Goal: Task Accomplishment & Management: Manage account settings

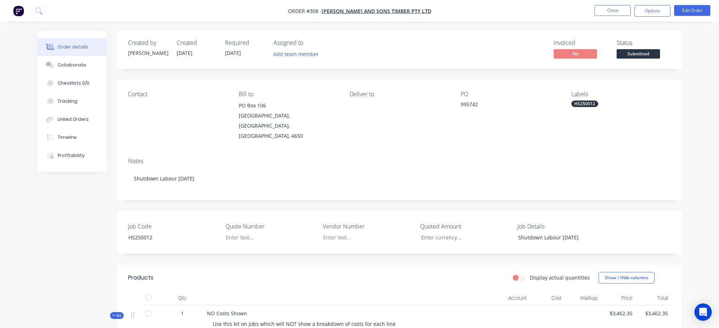
scroll to position [72, 0]
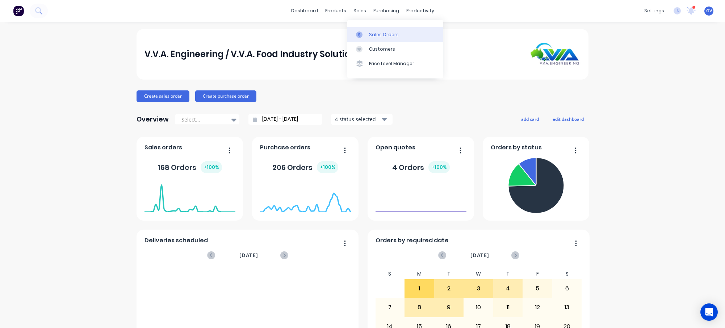
click at [374, 34] on div "Sales Orders" at bounding box center [384, 34] width 30 height 7
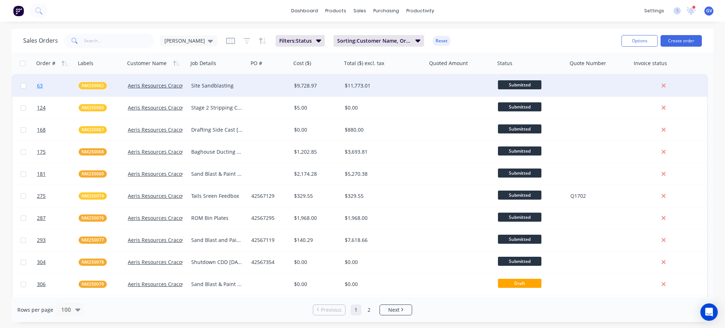
click at [65, 82] on link "63" at bounding box center [58, 86] width 42 height 22
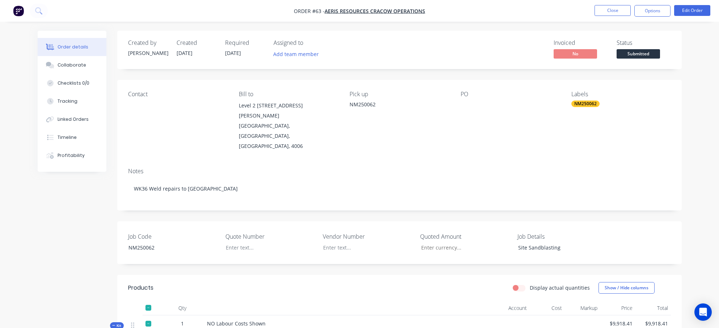
scroll to position [36, 0]
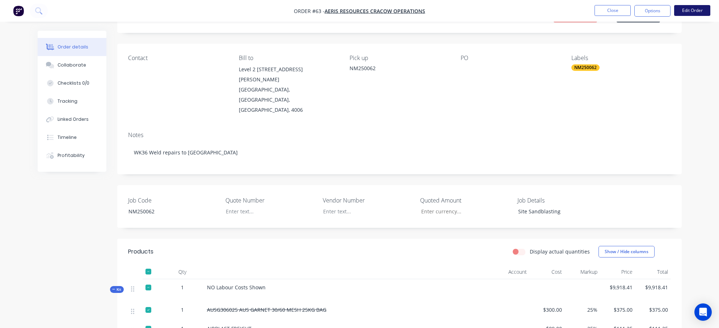
click at [688, 8] on button "Edit Order" at bounding box center [692, 10] width 36 height 11
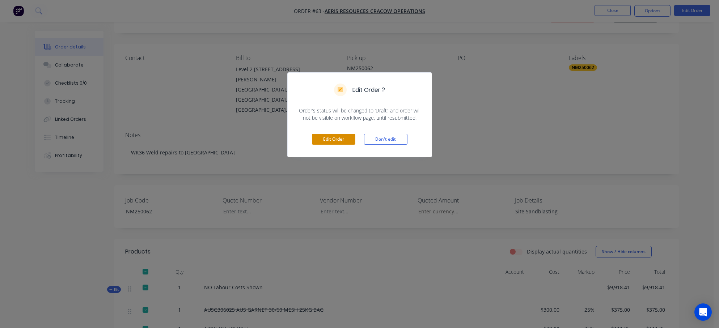
click at [344, 138] on button "Edit Order" at bounding box center [333, 139] width 43 height 11
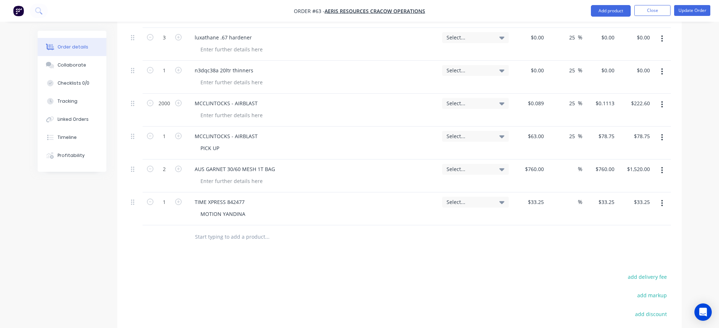
scroll to position [1014, 0]
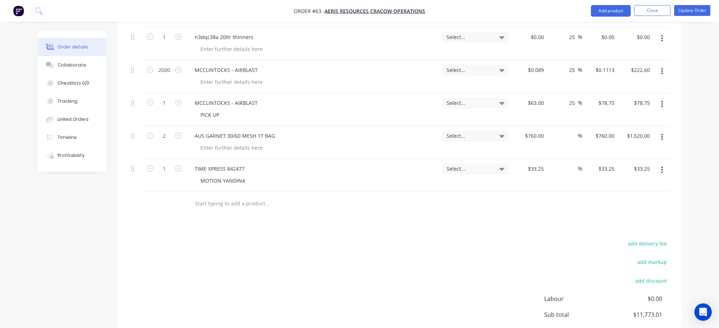
click at [209, 197] on input "text" at bounding box center [267, 204] width 145 height 14
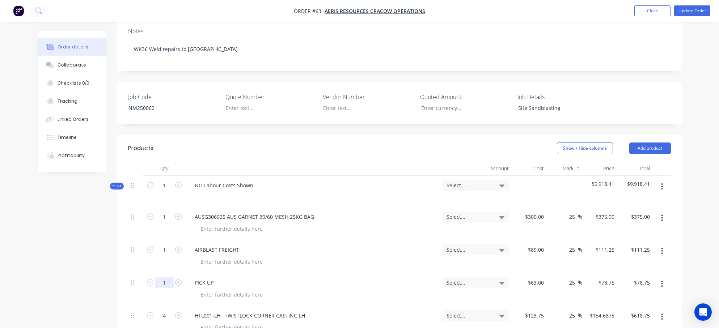
scroll to position [145, 0]
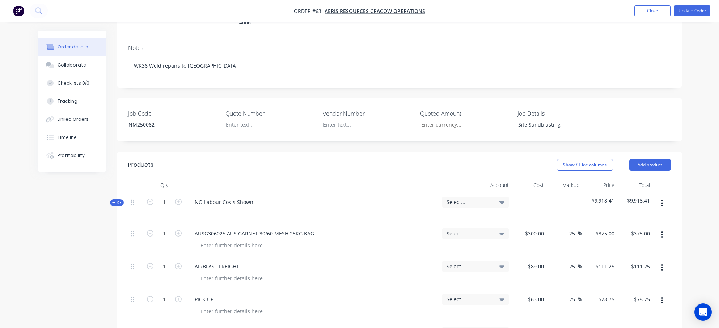
click at [116, 200] on span "Kit" at bounding box center [116, 202] width 9 height 5
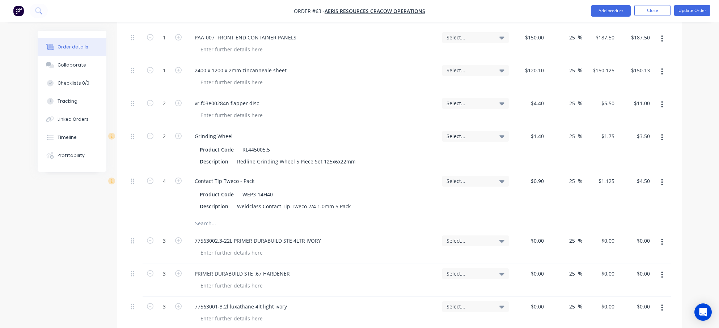
scroll to position [688, 0]
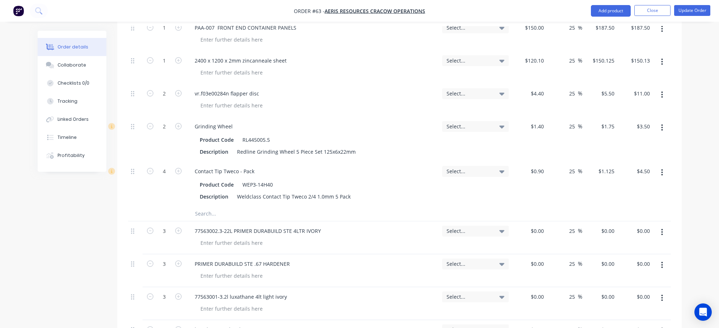
click at [204, 207] on input "text" at bounding box center [267, 214] width 145 height 14
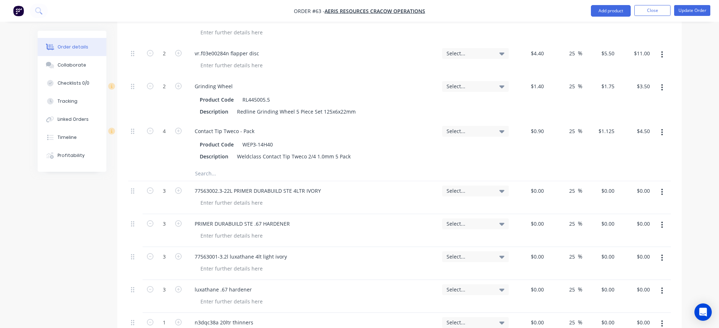
scroll to position [724, 0]
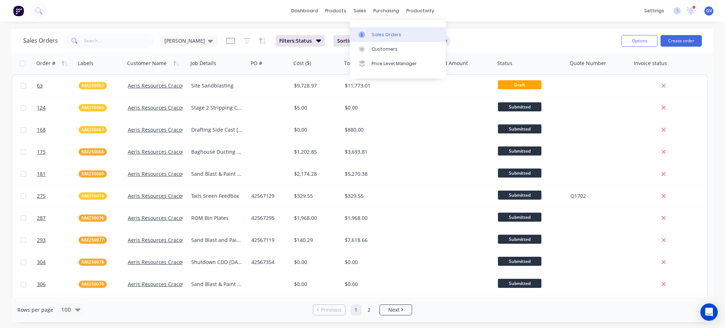
click at [377, 33] on div "Sales Orders" at bounding box center [386, 34] width 30 height 7
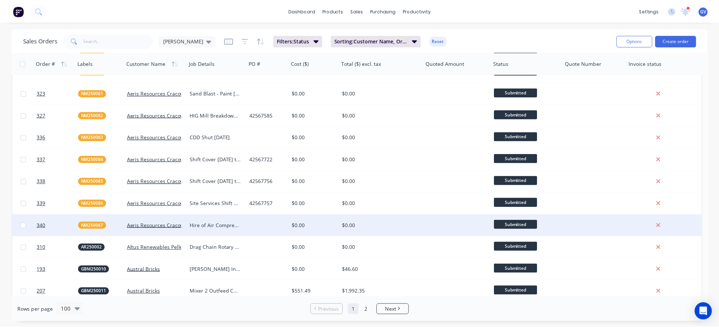
scroll to position [253, 0]
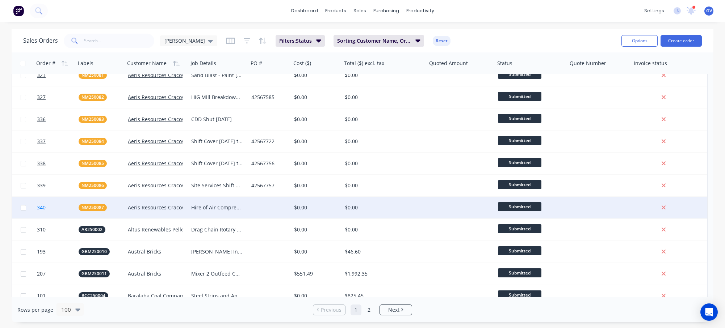
click at [61, 206] on link "340" at bounding box center [58, 208] width 42 height 22
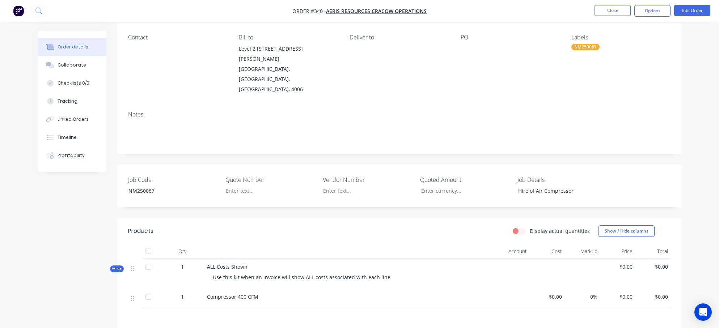
scroll to position [72, 0]
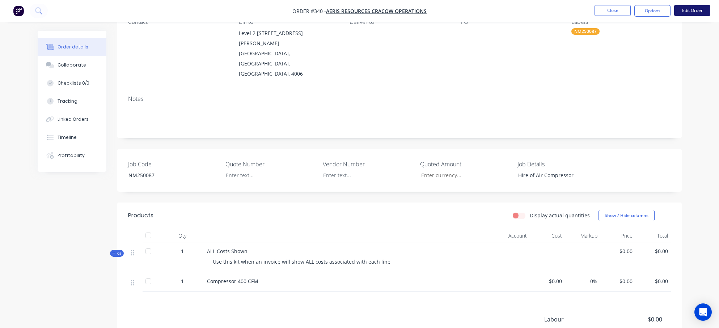
click at [701, 10] on button "Edit Order" at bounding box center [692, 10] width 36 height 11
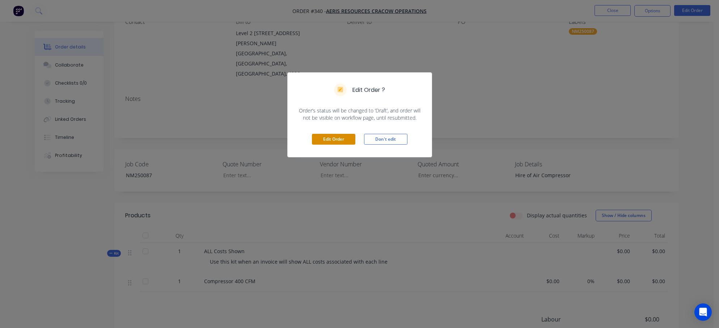
click at [337, 137] on button "Edit Order" at bounding box center [333, 139] width 43 height 11
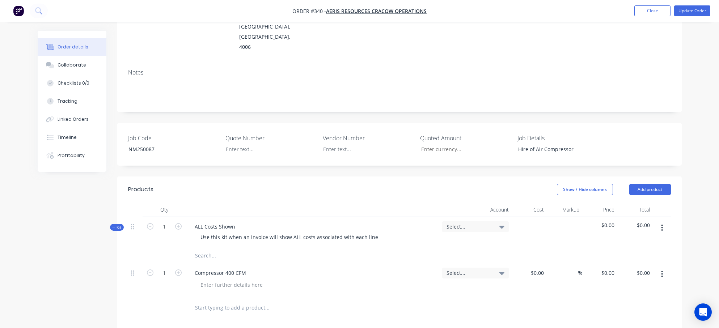
scroll to position [181, 0]
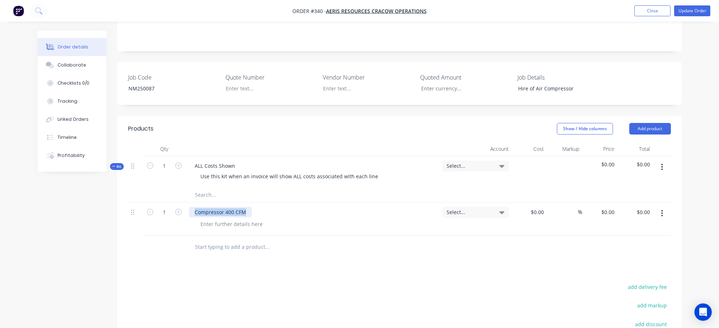
drag, startPoint x: 244, startPoint y: 191, endPoint x: 137, endPoint y: 188, distance: 107.2
click at [137, 203] on div "1 Compressor 400 CFM Select... $0.00 $0.00 % $0.00 $0.00 $0.00 $0.00" at bounding box center [399, 219] width 543 height 33
copy div "Compressor 400 CFM"
paste input "Compressor 400 CFM"
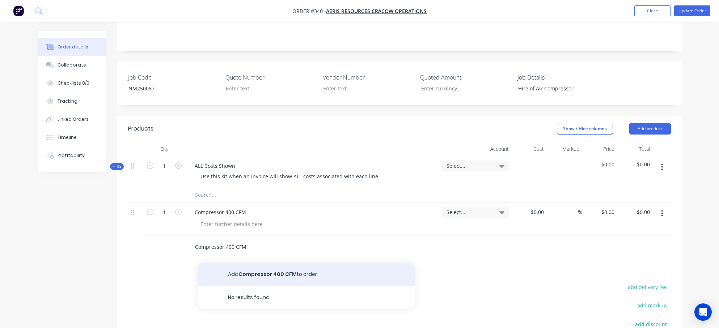
type input "Compressor 400 CFM"
click at [270, 263] on button "Add Compressor 400 CFM to order" at bounding box center [306, 274] width 217 height 23
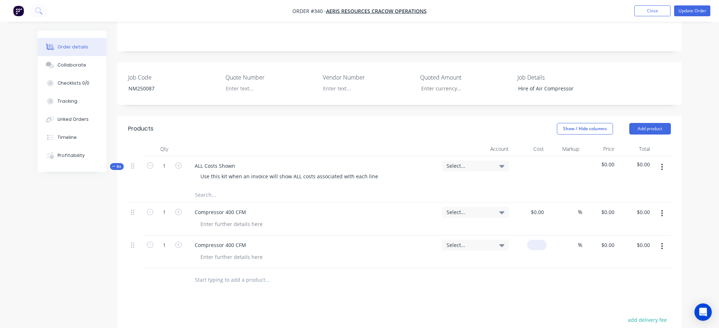
click at [536, 240] on div "$0.00" at bounding box center [537, 245] width 20 height 10
click at [536, 240] on div "0 0" at bounding box center [541, 245] width 11 height 10
click at [538, 240] on div "0 0" at bounding box center [541, 245] width 11 height 10
click at [541, 240] on input "0" at bounding box center [543, 245] width 8 height 10
type input "$0.00"
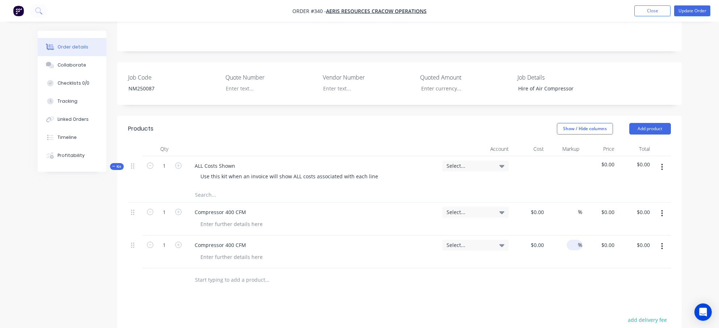
click at [572, 240] on input at bounding box center [574, 245] width 8 height 10
click at [684, 16] on nav "Order #340 - Aeris Resources Cracow Operations Add product Close Update Order" at bounding box center [359, 11] width 719 height 22
click at [686, 12] on button "Update Order" at bounding box center [692, 10] width 36 height 11
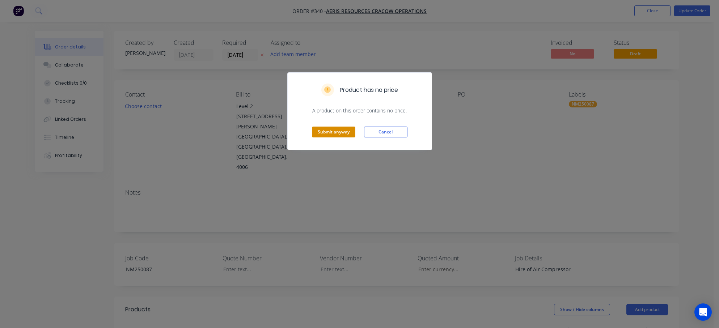
click at [342, 133] on button "Submit anyway" at bounding box center [333, 132] width 43 height 11
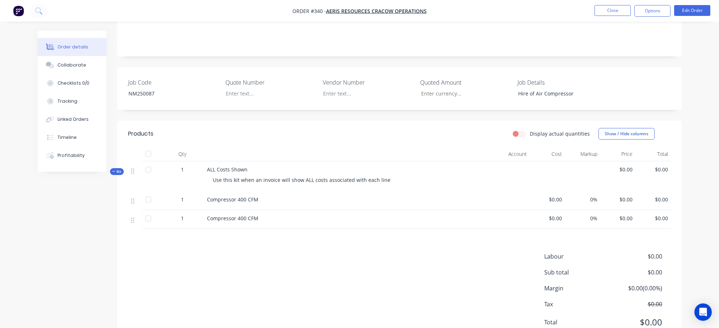
scroll to position [164, 0]
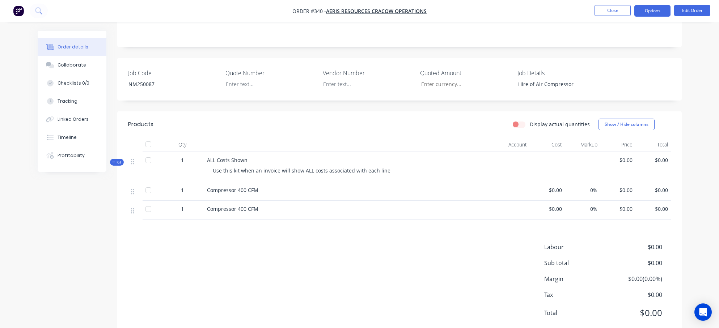
click at [651, 7] on button "Options" at bounding box center [653, 11] width 36 height 12
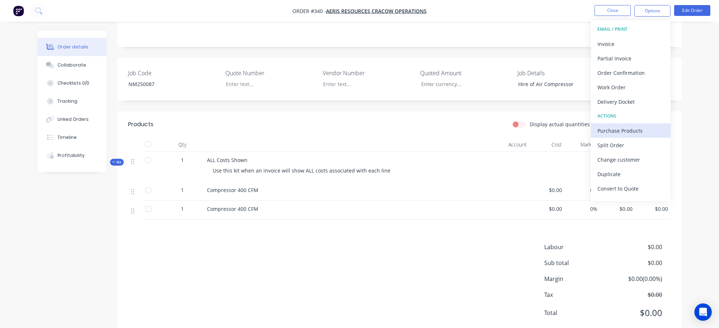
click at [634, 132] on div "Purchase Products" at bounding box center [631, 131] width 67 height 10
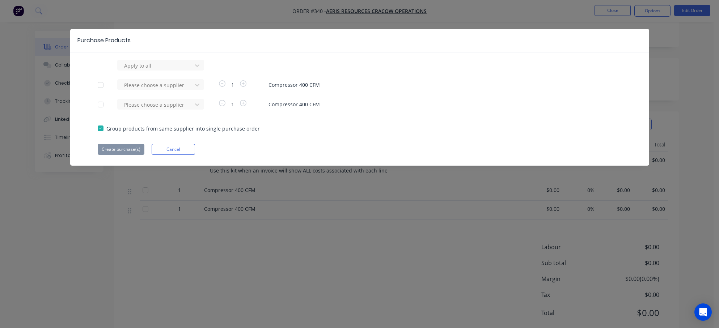
click at [101, 106] on div at bounding box center [100, 104] width 14 height 14
click at [160, 103] on div at bounding box center [155, 104] width 65 height 9
type input "handy"
click at [142, 130] on div "Handy Hire" at bounding box center [160, 131] width 87 height 13
click at [122, 151] on button "Create purchase(s)" at bounding box center [121, 149] width 47 height 11
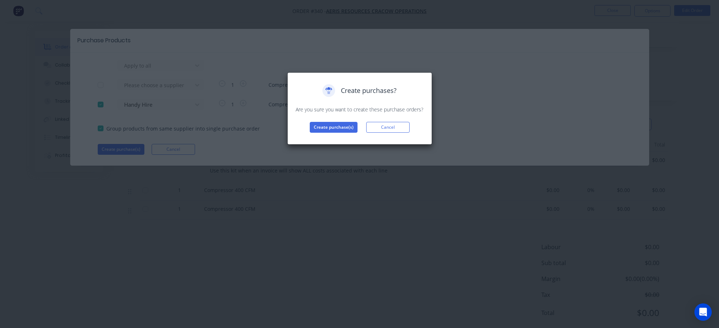
click at [326, 118] on div "Create purchases? Are you sure you want to create these purchase orders? Create…" at bounding box center [360, 108] width 130 height 49
click at [326, 123] on button "Create purchase(s)" at bounding box center [334, 127] width 48 height 11
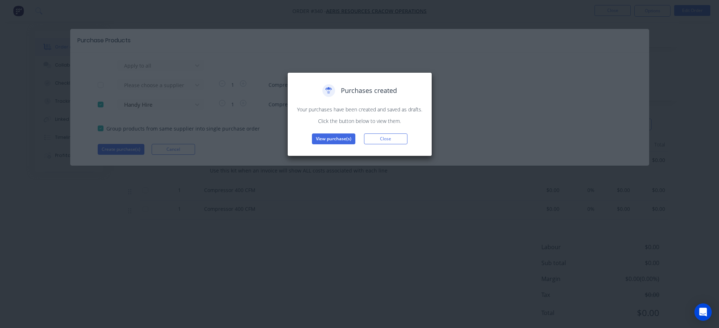
click at [332, 133] on div "Purchases created Your purchases have been created and saved as drafts. Click t…" at bounding box center [360, 114] width 130 height 60
click at [333, 134] on button "View purchase(s)" at bounding box center [333, 139] width 43 height 11
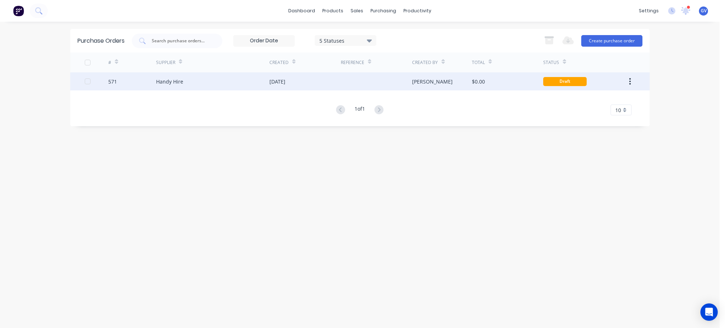
click at [124, 82] on div "571" at bounding box center [132, 81] width 48 height 18
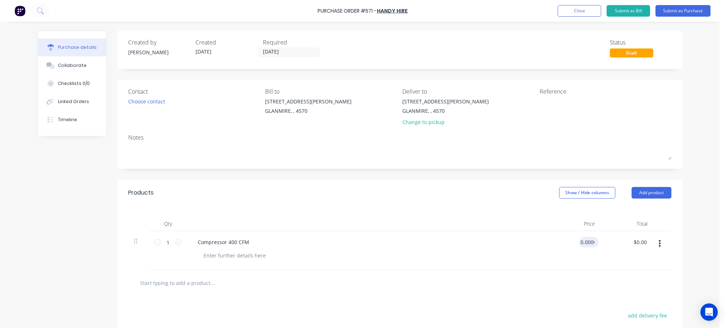
click at [584, 243] on input "0.0000" at bounding box center [587, 242] width 17 height 10
type input "$0.00"
click at [548, 105] on textarea at bounding box center [584, 106] width 91 height 16
type textarea "NM250087"
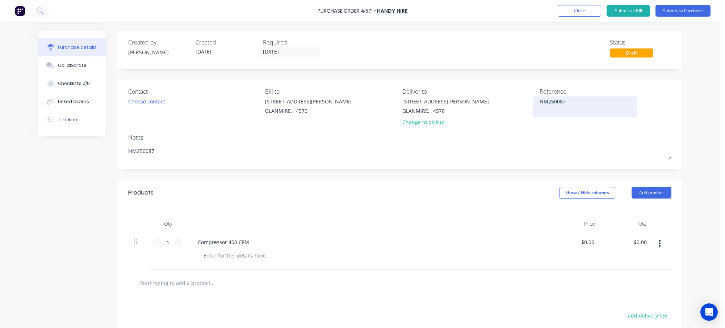
type input "Compressor 400 CFM"
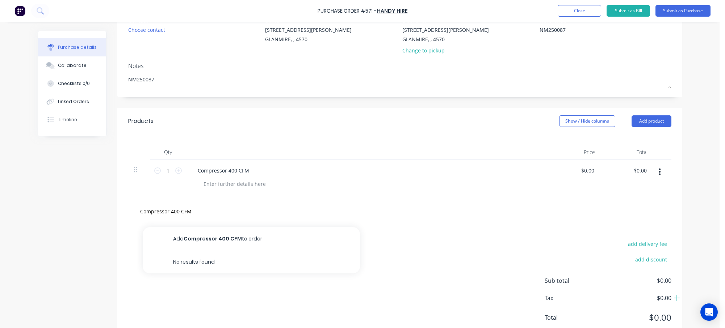
scroll to position [72, 0]
type textarea "x"
type textarea "NM250087"
click at [117, 214] on div "Compressor 400 CFM" at bounding box center [399, 211] width 565 height 26
drag, startPoint x: 188, startPoint y: 214, endPoint x: 19, endPoint y: 193, distance: 170.1
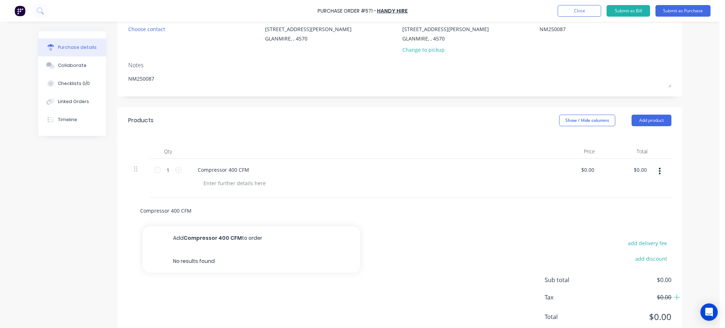
click at [19, 193] on div "Purchase Order #571 - Handy Hire Add product Close Submit as Bill Submit as Pur…" at bounding box center [359, 164] width 719 height 328
type textarea "x"
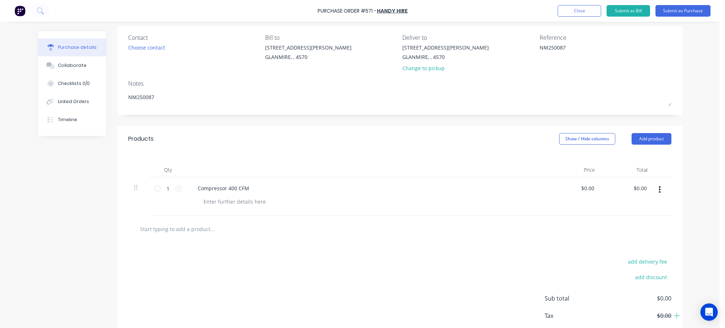
scroll to position [36, 0]
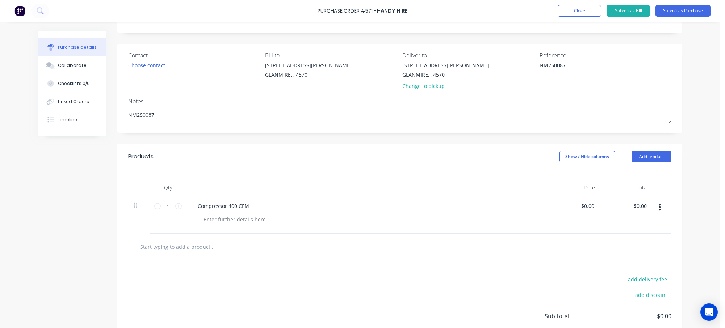
click at [524, 148] on div "Products Show / Hide columns Add product" at bounding box center [399, 157] width 565 height 26
type textarea "x"
type input "0"
drag, startPoint x: 579, startPoint y: 205, endPoint x: 593, endPoint y: 206, distance: 14.2
click at [593, 206] on div "0 0" at bounding box center [591, 206] width 13 height 10
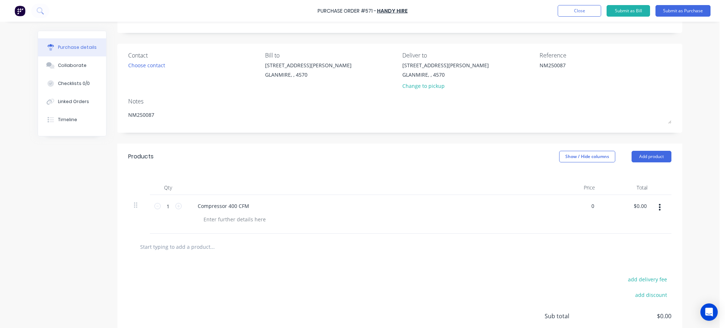
type textarea "x"
type input "$0.00"
click at [672, 104] on div "Contact Choose contact [PERSON_NAME] to [STREET_ADDRESS][PERSON_NAME] Deliver t…" at bounding box center [399, 88] width 565 height 89
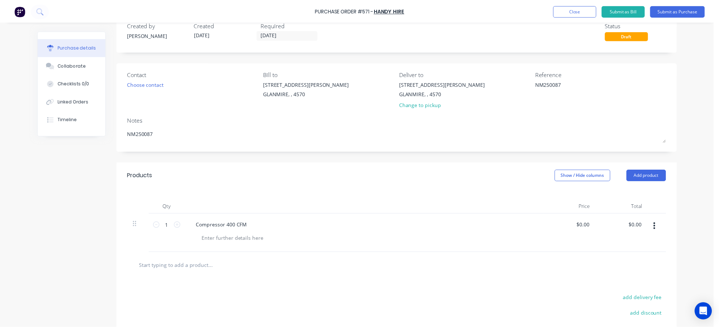
scroll to position [0, 0]
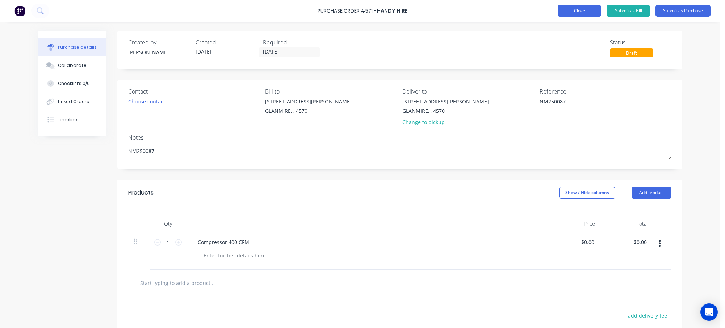
click at [580, 13] on button "Close" at bounding box center [579, 11] width 43 height 12
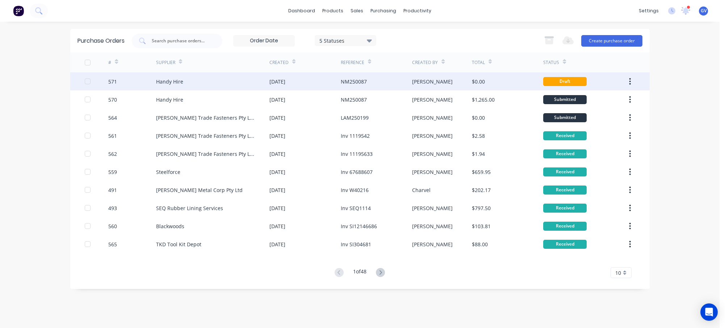
click at [630, 81] on icon "button" at bounding box center [630, 81] width 2 height 8
click at [613, 102] on div "Archive" at bounding box center [604, 100] width 56 height 10
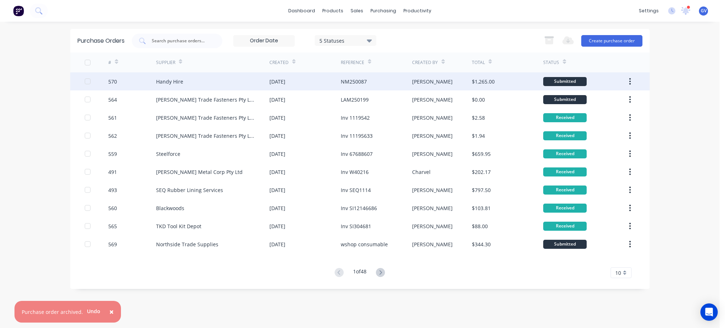
click at [189, 75] on div "Handy Hire" at bounding box center [212, 81] width 113 height 18
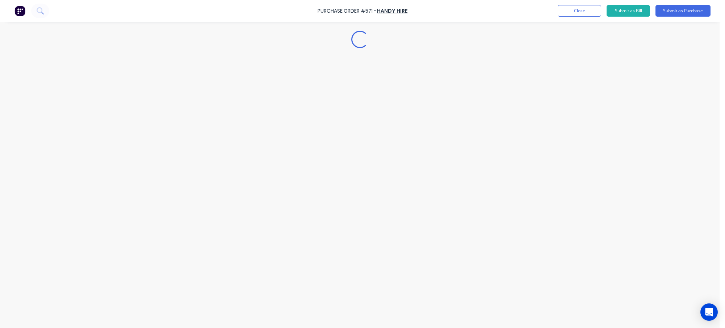
type textarea "x"
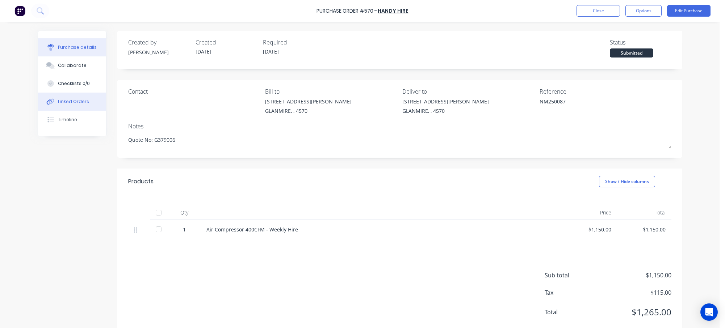
click at [71, 96] on button "Linked Orders" at bounding box center [72, 102] width 68 height 18
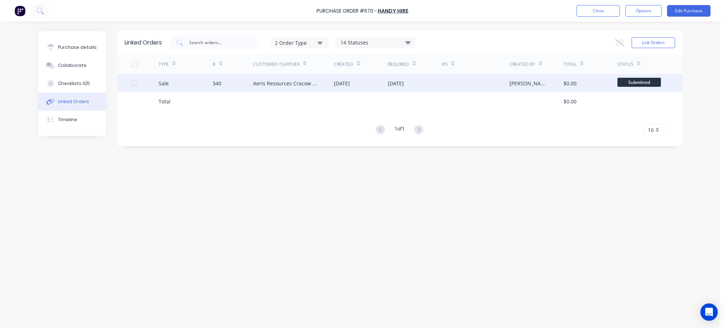
click at [168, 84] on div "Sale" at bounding box center [186, 83] width 54 height 18
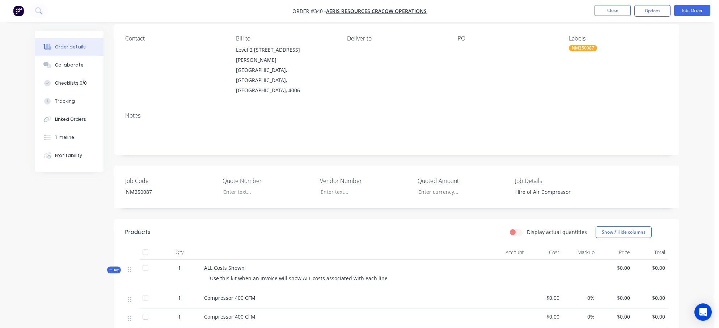
scroll to position [109, 0]
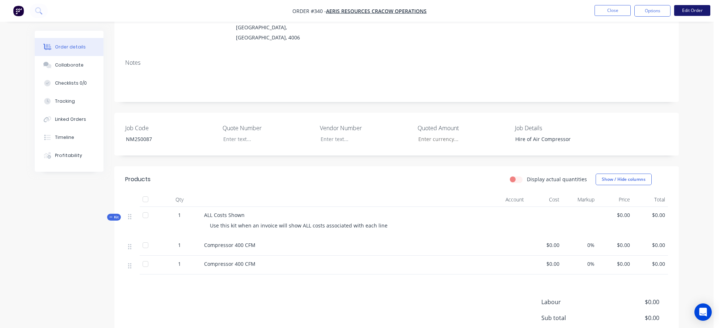
click at [693, 5] on button "Edit Order" at bounding box center [692, 10] width 36 height 11
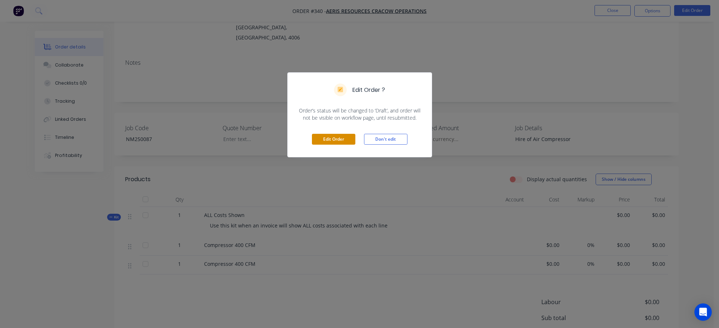
click at [320, 140] on button "Edit Order" at bounding box center [333, 139] width 43 height 11
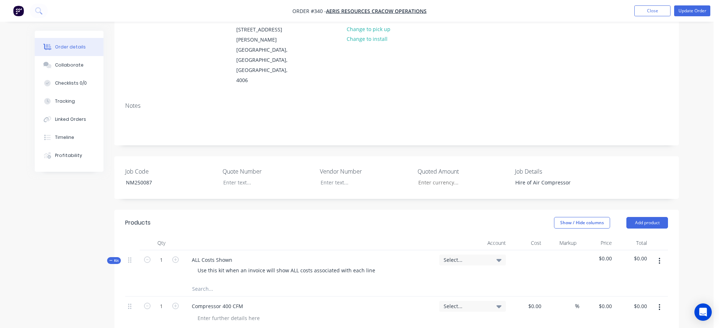
scroll to position [181, 0]
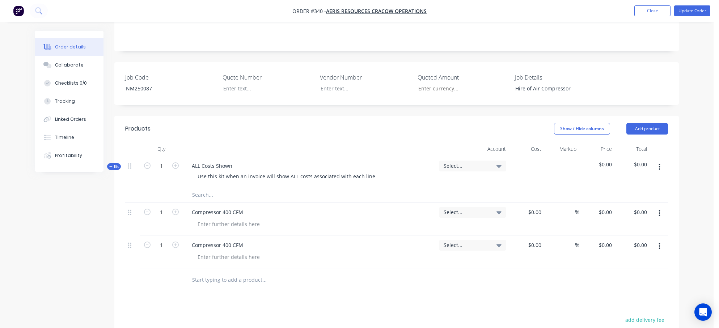
click at [661, 240] on button "button" at bounding box center [659, 246] width 17 height 13
click at [614, 304] on div "Delete" at bounding box center [634, 309] width 56 height 10
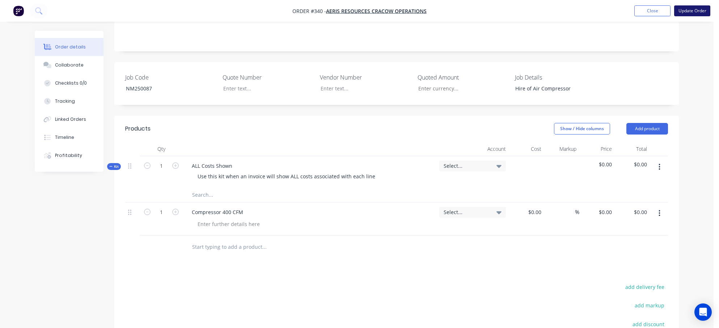
click at [701, 10] on button "Update Order" at bounding box center [692, 10] width 36 height 11
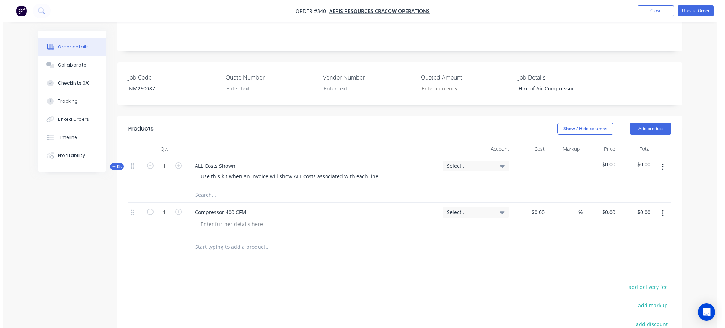
scroll to position [0, 0]
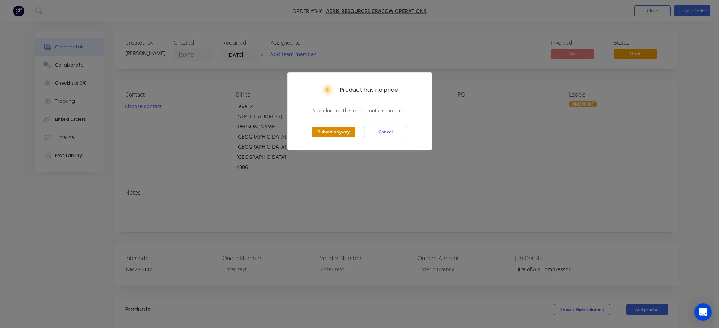
click at [328, 136] on button "Submit anyway" at bounding box center [333, 132] width 43 height 11
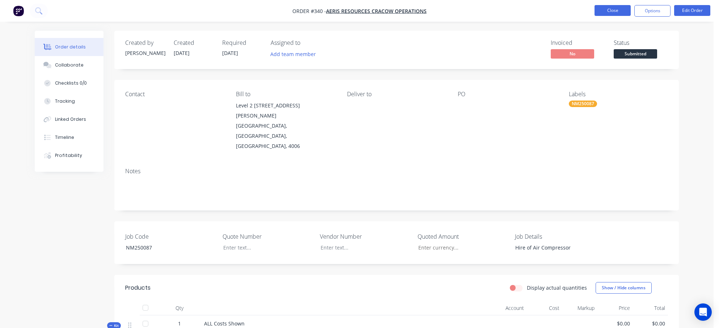
click at [622, 5] on button "Close" at bounding box center [613, 10] width 36 height 11
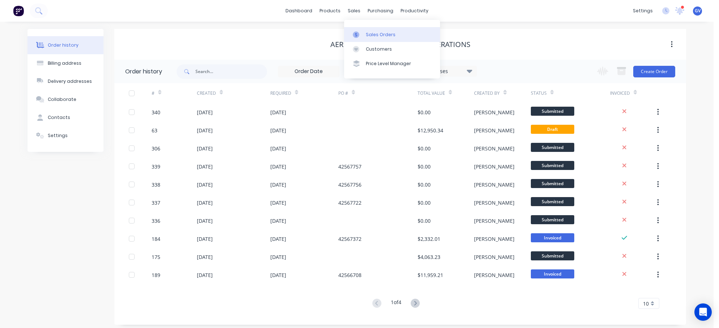
click at [354, 38] on link "Sales Orders" at bounding box center [392, 34] width 96 height 14
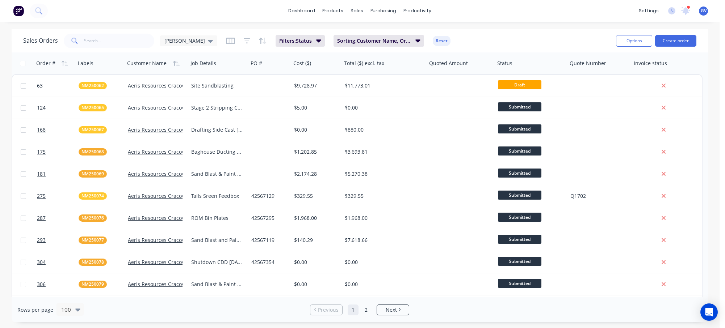
click at [226, 320] on div "Rows per page 100 Previous 1 2 Next" at bounding box center [360, 310] width 696 height 25
